Goal: Task Accomplishment & Management: Use online tool/utility

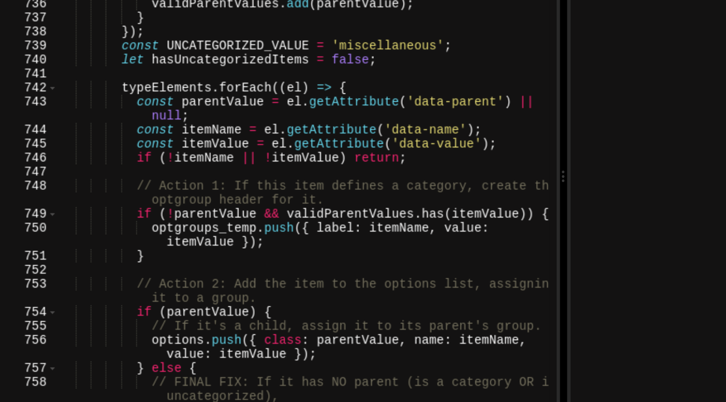
scroll to position [6060, 0]
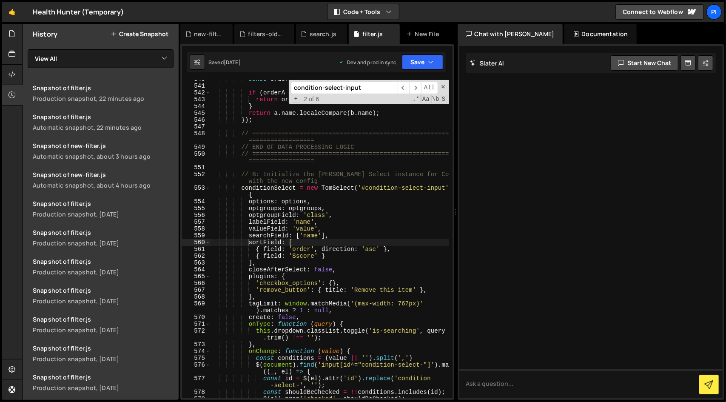
scroll to position [4441, 0]
click at [421, 61] on button "Save" at bounding box center [422, 61] width 41 height 15
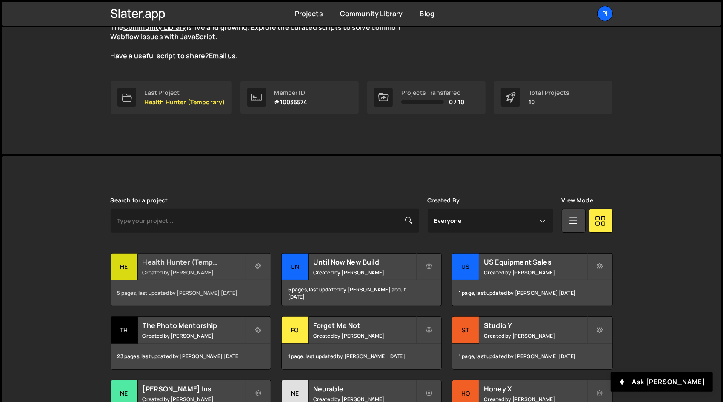
scroll to position [92, 0]
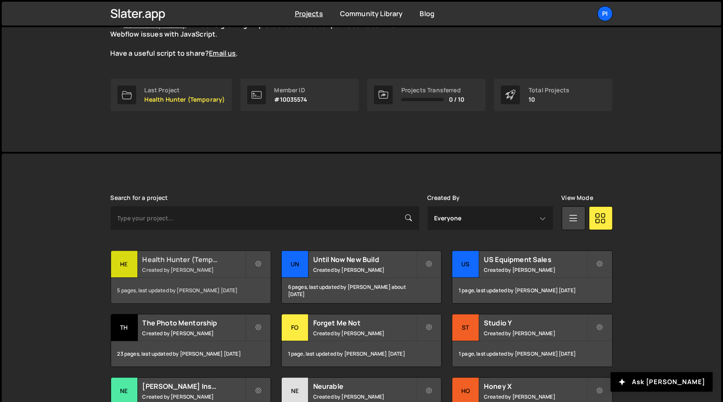
click at [159, 278] on div "5 pages, last updated by Richard Burles 9 days ago" at bounding box center [191, 291] width 160 height 26
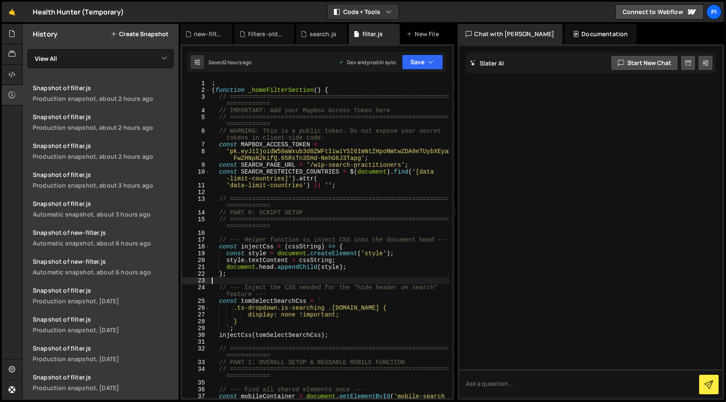
click at [283, 280] on div "; ( function _homeFilterSection ( ) { // ======================================…" at bounding box center [329, 249] width 239 height 339
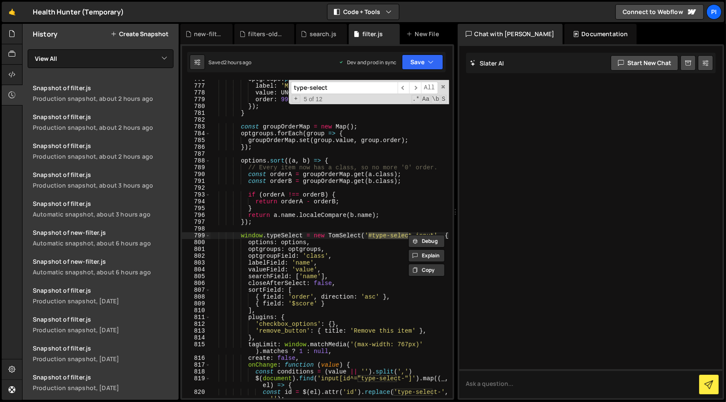
scroll to position [6435, 0]
type input "type-select"
type textarea "closeAfterSelect: false,"
click at [339, 285] on div "optgroups . push ({ label : 'Miscellaneous' , value : UNCATEGORIZED_VALUE , ord…" at bounding box center [329, 245] width 239 height 339
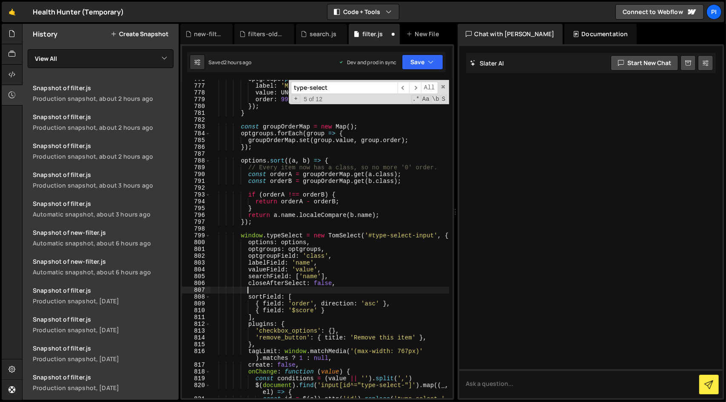
scroll to position [0, 2]
paste textarea "maxOptions: null"
type textarea "maxOptions: null,"
click at [431, 53] on div "Saved just now Prod is out of sync Upgrade to Edit Save Save to Staging S Saved…" at bounding box center [316, 62] width 259 height 20
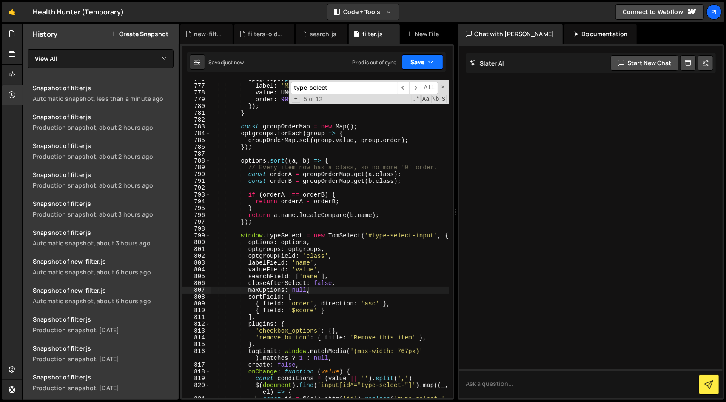
click at [419, 61] on button "Save" at bounding box center [422, 61] width 41 height 15
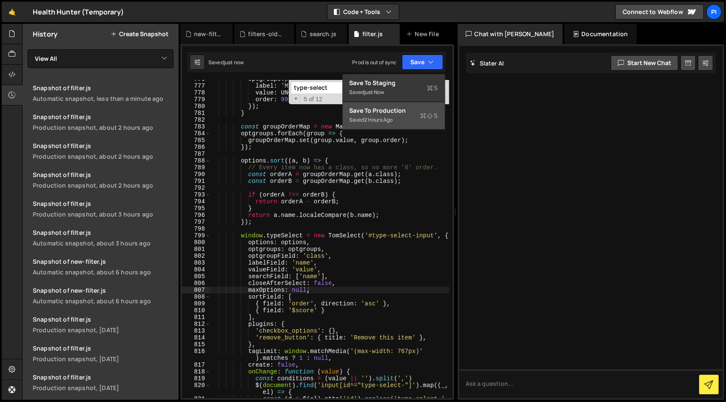
click at [418, 115] on div "Saved 2 hours ago" at bounding box center [394, 120] width 88 height 10
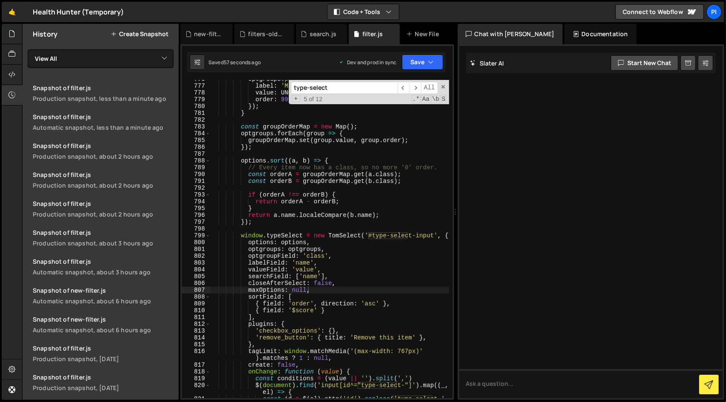
click at [348, 88] on input "type-select" at bounding box center [344, 88] width 107 height 12
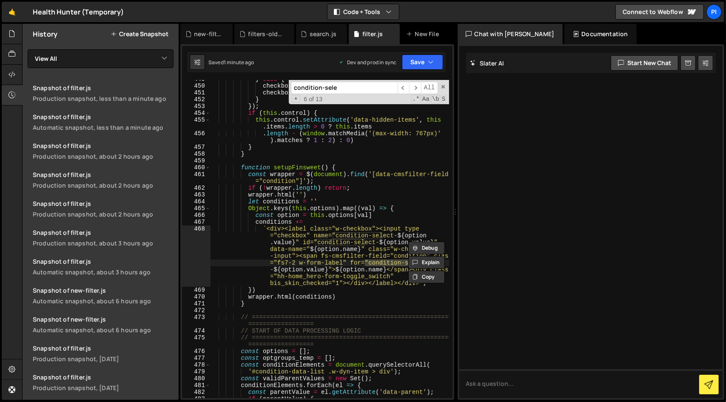
scroll to position [4394, 0]
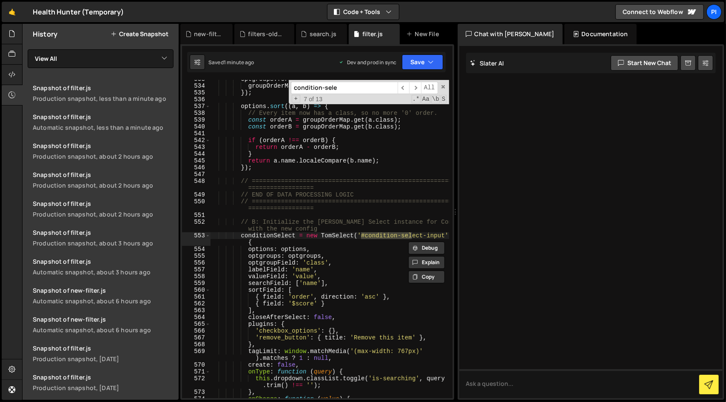
type input "condition-sele"
type textarea "searchField: ['name'],"
click at [335, 282] on div "optgroups . forEach ( group => { groupOrderMap . set ( group . value , group . …" at bounding box center [329, 242] width 239 height 332
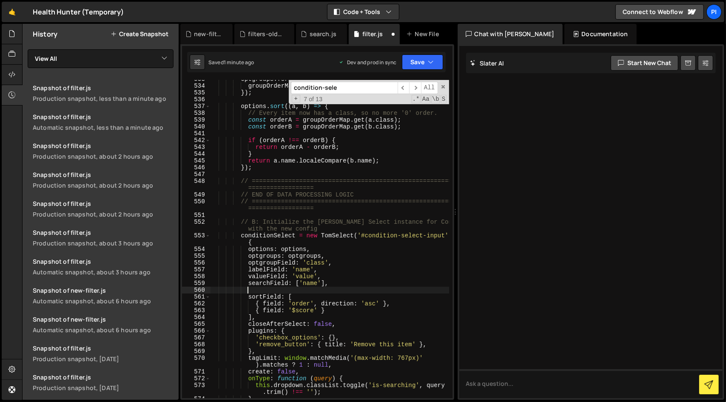
paste textarea "maxOptions: null"
type textarea "maxOptions: null,"
click at [415, 60] on button "Save" at bounding box center [422, 61] width 41 height 15
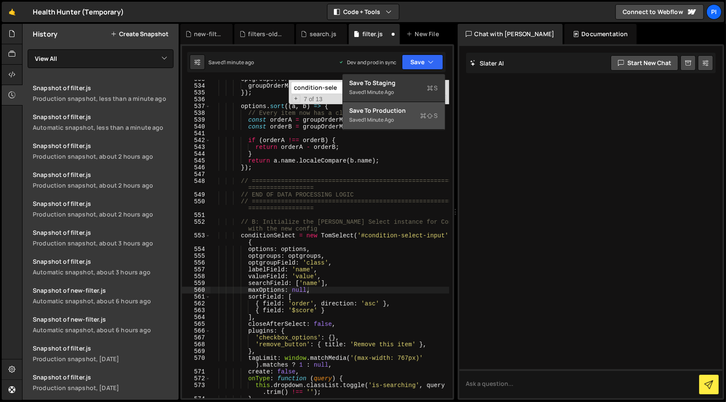
click at [408, 104] on button "Save to Production S Saved 1 minute ago" at bounding box center [394, 116] width 102 height 28
